Goal: Submit feedback/report problem: Submit feedback/report problem

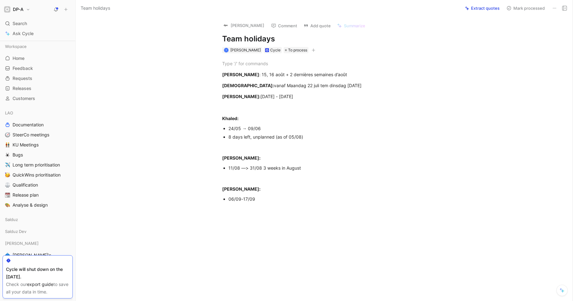
scroll to position [218, 0]
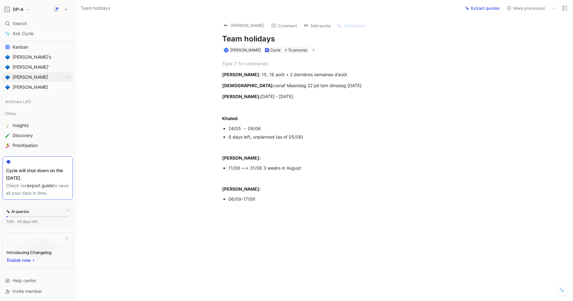
click at [28, 76] on span "[PERSON_NAME]" at bounding box center [30, 77] width 35 height 6
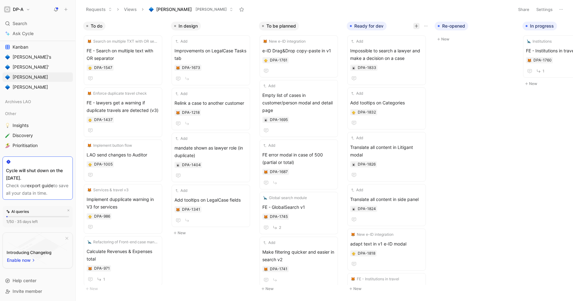
click at [418, 27] on icon "button" at bounding box center [417, 26] width 4 height 4
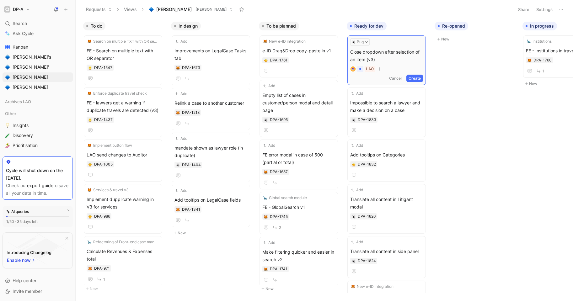
click at [415, 79] on button "Create" at bounding box center [415, 79] width 17 height 8
click at [383, 50] on span "Close dropdown after selection of an item (v3)" at bounding box center [386, 54] width 73 height 15
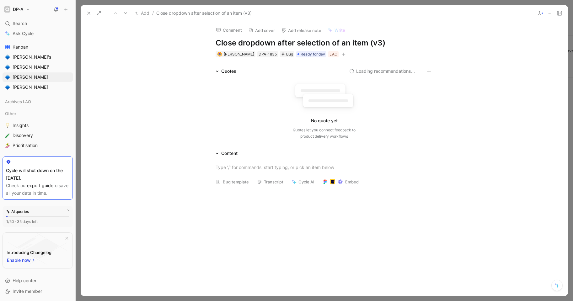
click at [273, 44] on h1 "Close dropdown after selection of an item (v3)" at bounding box center [324, 43] width 217 height 10
click at [88, 14] on use at bounding box center [89, 13] width 3 height 3
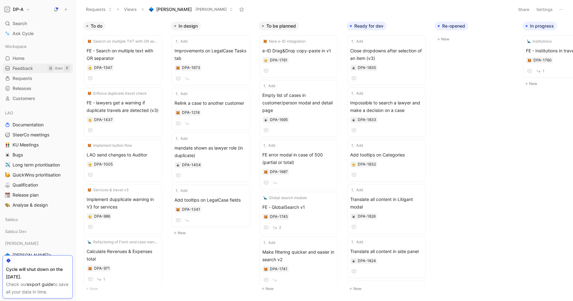
click at [24, 67] on span "Feedback" at bounding box center [23, 68] width 20 height 6
